Goal: Task Accomplishment & Management: Complete application form

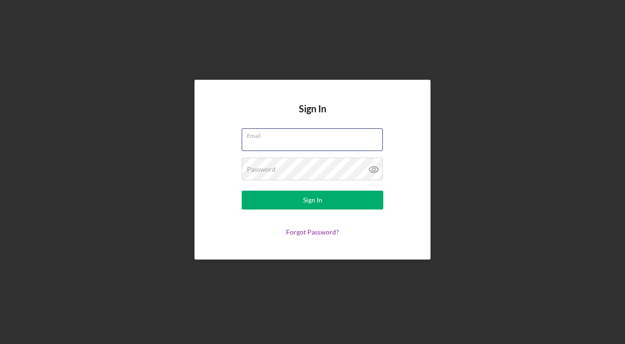
type input "[EMAIL_ADDRESS][DOMAIN_NAME]"
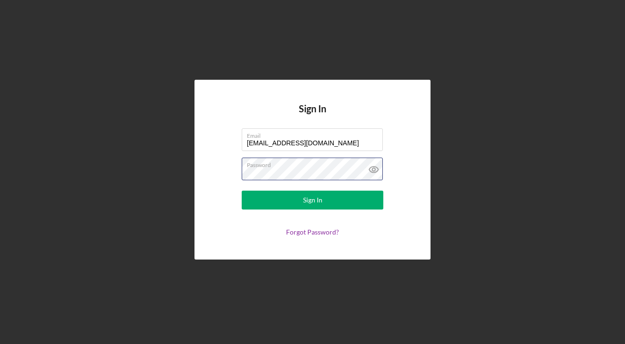
click at [312, 200] on button "Sign In" at bounding box center [313, 200] width 142 height 19
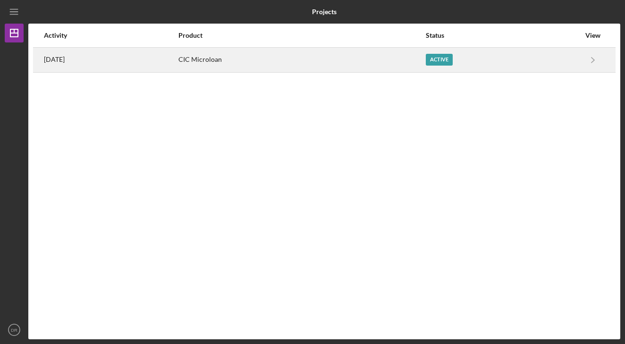
click at [359, 58] on div "CIC Microloan" at bounding box center [301, 60] width 246 height 24
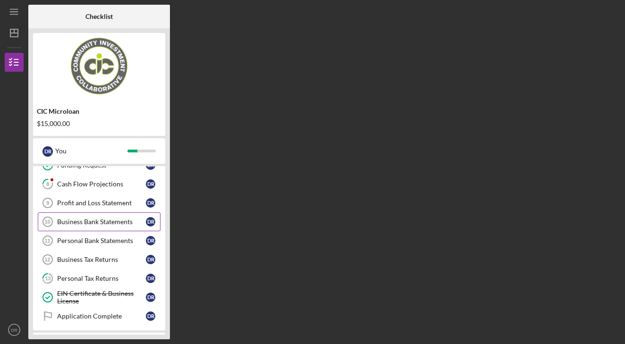
scroll to position [135, 0]
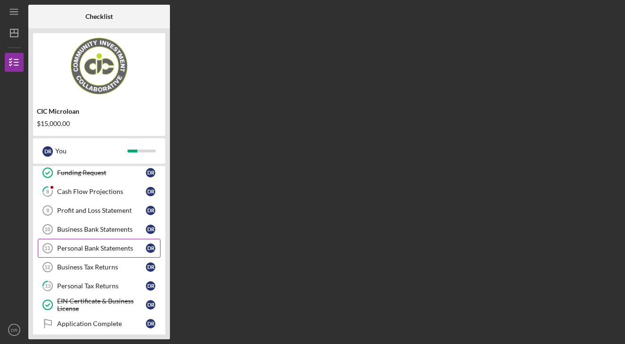
click at [118, 245] on div "Personal Bank Statements" at bounding box center [101, 248] width 89 height 8
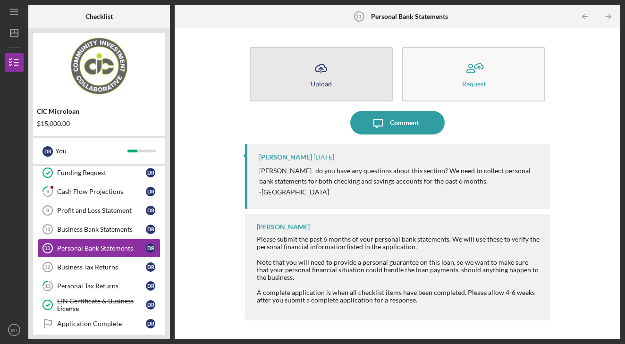
click at [320, 83] on div "Upload" at bounding box center [321, 83] width 21 height 7
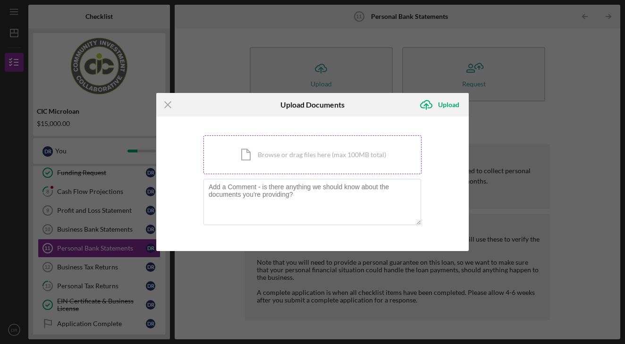
click at [303, 160] on div "Icon/Document Browse or drag files here (max 100MB total) Tap to choose files o…" at bounding box center [312, 154] width 218 height 39
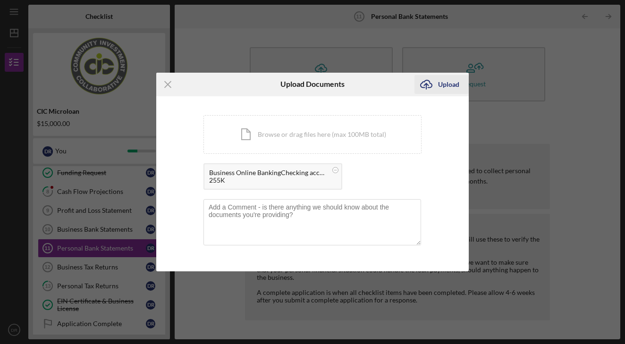
click at [450, 83] on div "Upload" at bounding box center [448, 84] width 21 height 19
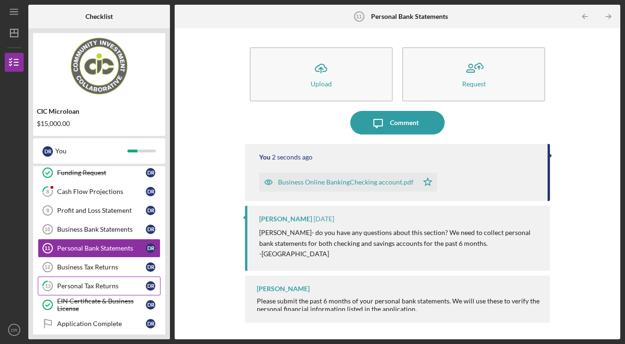
click at [85, 286] on div "Personal Tax Returns" at bounding box center [101, 286] width 89 height 8
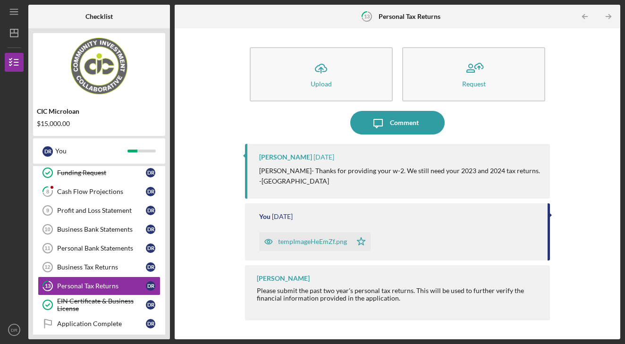
click at [546, 147] on div "[PERSON_NAME] [DATE] [PERSON_NAME]- Thanks for providing your w-2. We still nee…" at bounding box center [397, 171] width 305 height 55
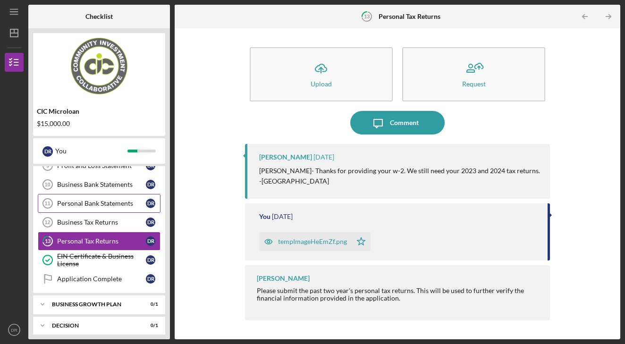
scroll to position [183, 0]
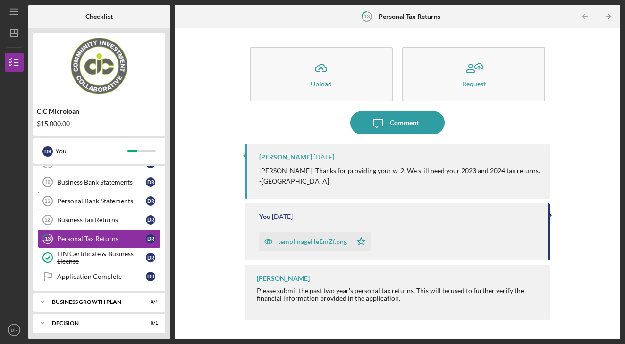
click at [96, 206] on link "Personal Bank Statements 11 Personal Bank Statements D R" at bounding box center [99, 201] width 123 height 19
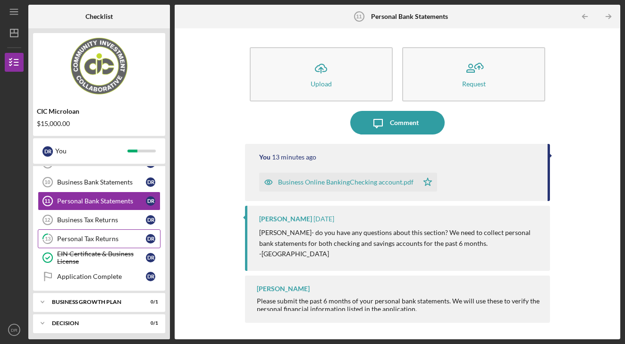
click at [83, 240] on div "Personal Tax Returns" at bounding box center [101, 239] width 89 height 8
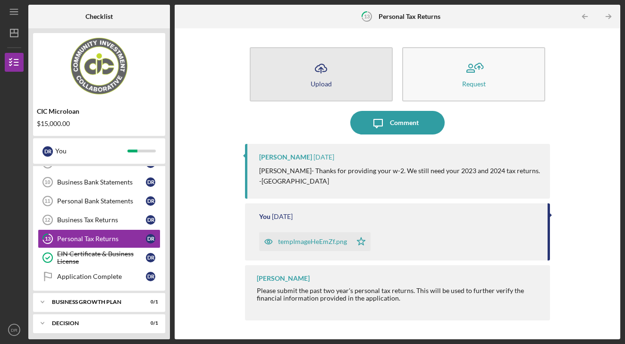
click at [328, 82] on div "Upload" at bounding box center [321, 83] width 21 height 7
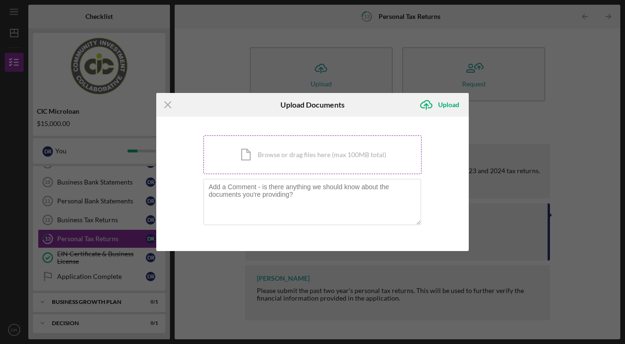
click at [334, 162] on div "Icon/Document Browse or drag files here (max 100MB total) Tap to choose files o…" at bounding box center [312, 154] width 218 height 39
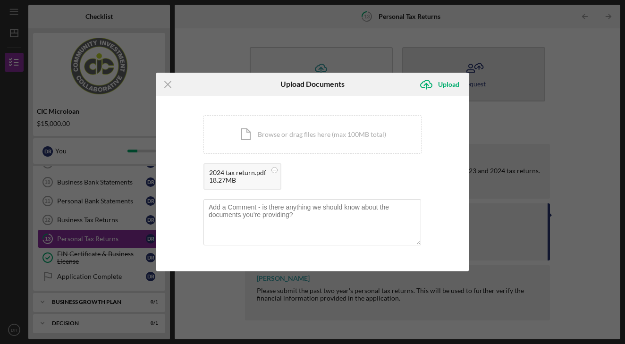
click at [443, 85] on div "Upload" at bounding box center [448, 84] width 21 height 19
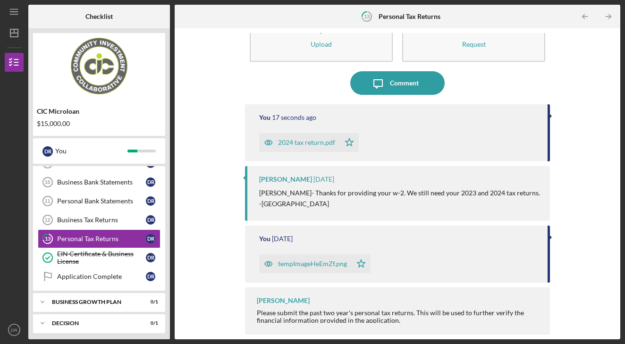
scroll to position [39, 0]
click at [428, 88] on button "Icon/Message Comment" at bounding box center [397, 84] width 94 height 24
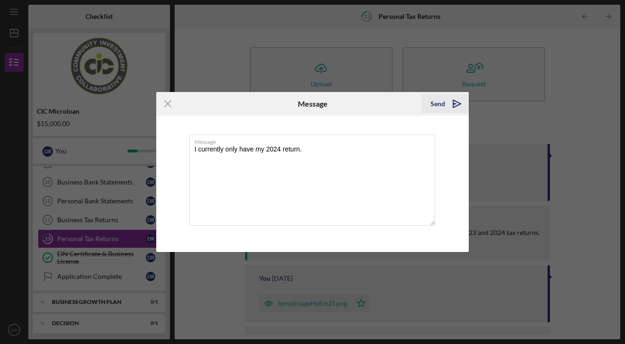
type textarea "I currently only have my 2024 return."
click at [453, 105] on polygon "submit" at bounding box center [457, 104] width 8 height 8
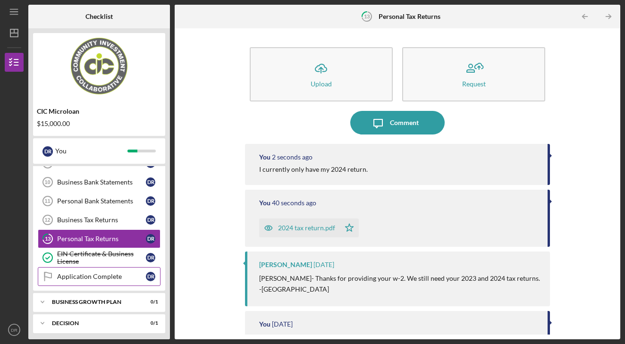
click at [102, 278] on div "Application Complete" at bounding box center [101, 277] width 89 height 8
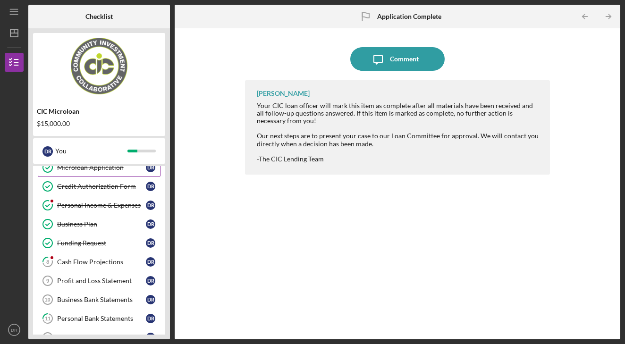
scroll to position [66, 0]
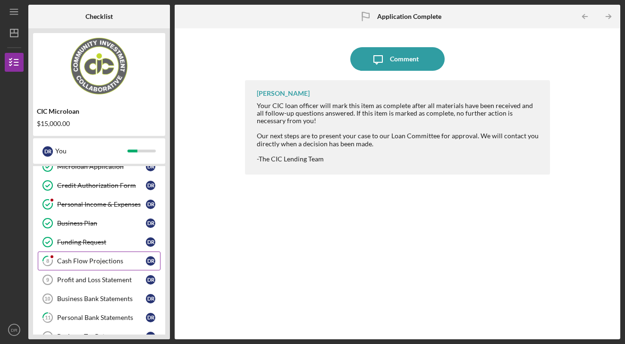
click at [94, 263] on div "Cash Flow Projections" at bounding box center [101, 261] width 89 height 8
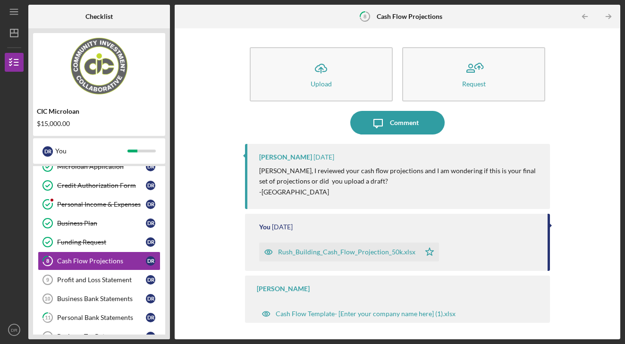
click at [392, 252] on div "Rush_Building_Cash_Flow_Projection_50k.xlsx" at bounding box center [346, 252] width 137 height 8
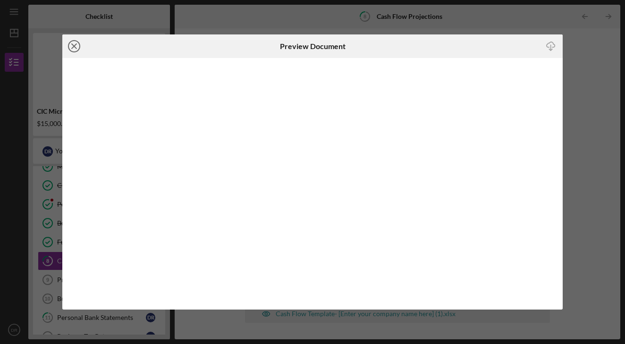
click at [75, 49] on icon "Icon/Close" at bounding box center [74, 46] width 24 height 24
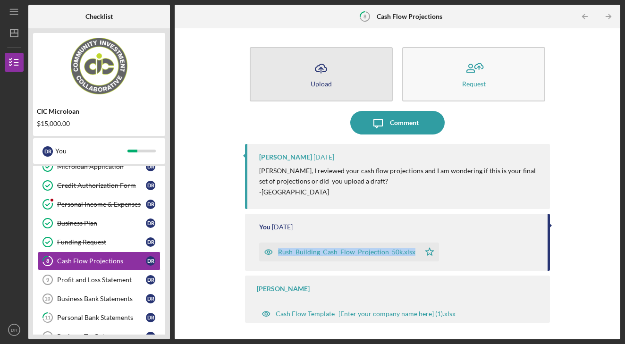
click at [315, 84] on div "Upload" at bounding box center [321, 83] width 21 height 7
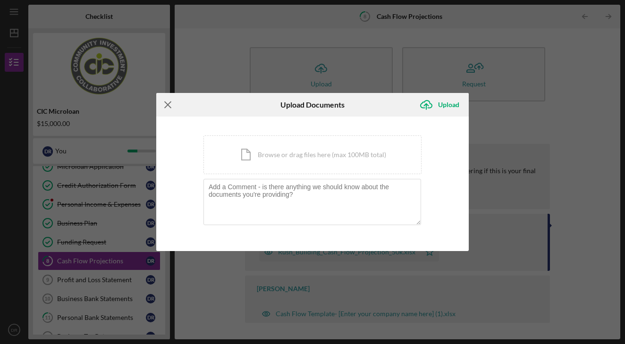
click at [173, 109] on icon "Icon/Menu Close" at bounding box center [168, 105] width 24 height 24
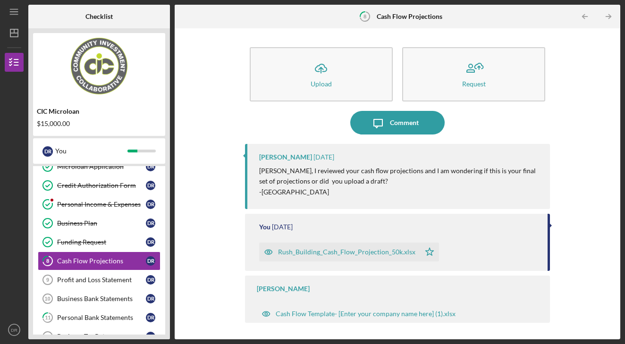
click at [414, 249] on div "Rush_Building_Cash_Flow_Projection_50k.xlsx" at bounding box center [339, 252] width 161 height 19
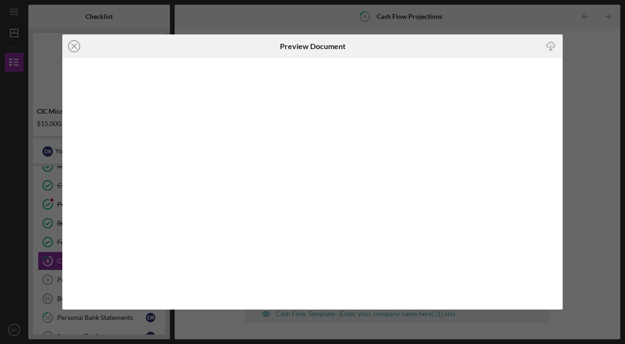
click at [548, 48] on icon "Icon/Download" at bounding box center [550, 45] width 21 height 21
click at [489, 54] on div "Icon/Download" at bounding box center [479, 46] width 167 height 24
click at [77, 44] on icon "Icon/Close" at bounding box center [74, 46] width 24 height 24
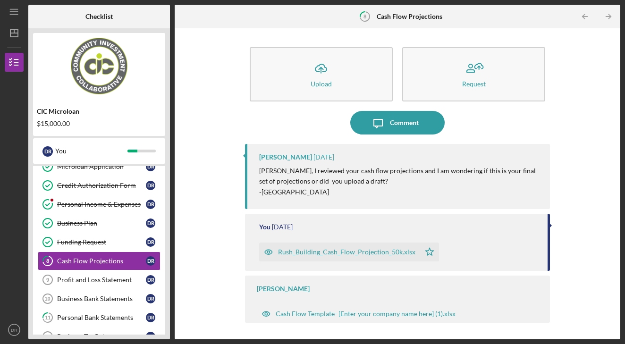
click at [357, 252] on div "Rush_Building_Cash_Flow_Projection_50k.xlsx" at bounding box center [346, 252] width 137 height 8
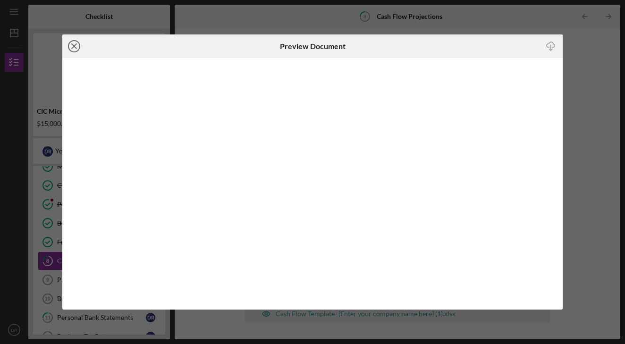
click at [80, 49] on icon "Icon/Close" at bounding box center [74, 46] width 24 height 24
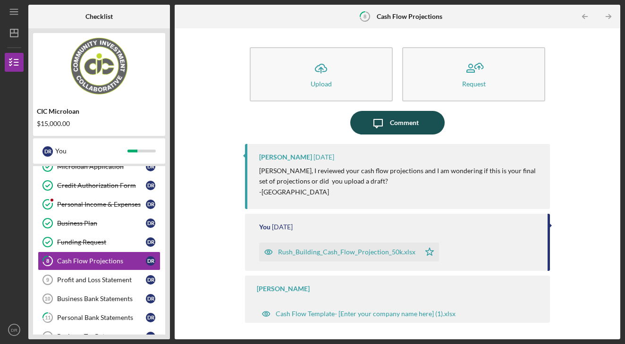
click at [377, 126] on icon "button" at bounding box center [378, 123] width 8 height 8
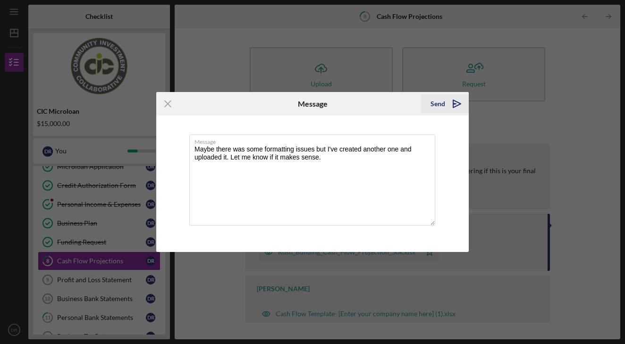
type textarea "Maybe there was some formatting issues but I've created another one and uploade…"
click at [458, 102] on icon "Icon/icon-invite-send" at bounding box center [457, 104] width 24 height 24
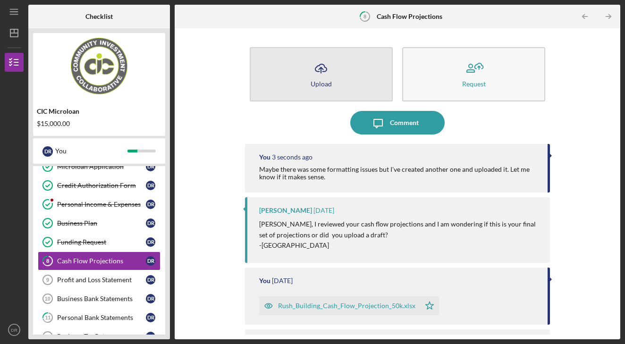
click at [318, 98] on button "Icon/Upload Upload" at bounding box center [321, 74] width 143 height 54
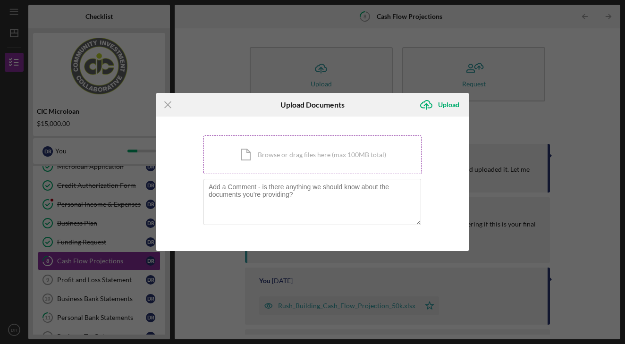
click at [276, 160] on div "Icon/Document Browse or drag files here (max 100MB total) Tap to choose files o…" at bounding box center [312, 154] width 218 height 39
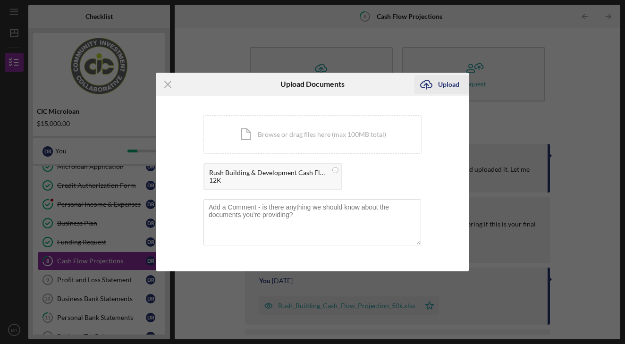
click at [438, 87] on button "Icon/Upload Upload" at bounding box center [441, 84] width 54 height 19
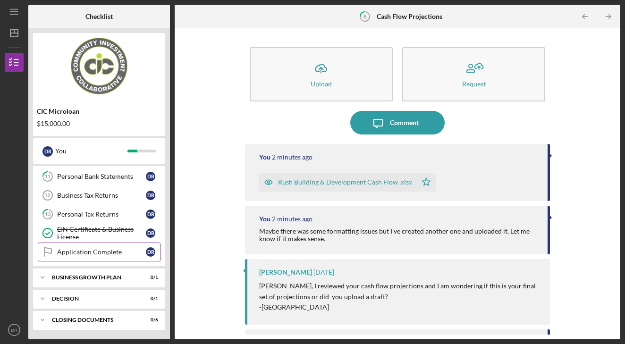
scroll to position [207, 0]
